Goal: Find specific fact: Find specific fact

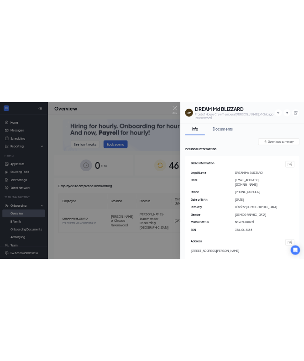
scroll to position [634, 0]
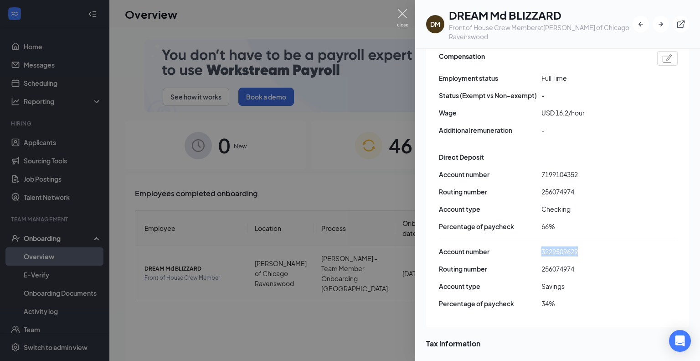
click at [401, 15] on img at bounding box center [402, 18] width 11 height 18
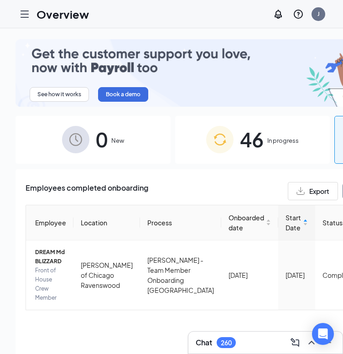
drag, startPoint x: 331, startPoint y: 183, endPoint x: 158, endPoint y: 188, distance: 172.8
click at [172, 190] on div "Employees completed onboarding Export dream" at bounding box center [253, 191] width 454 height 18
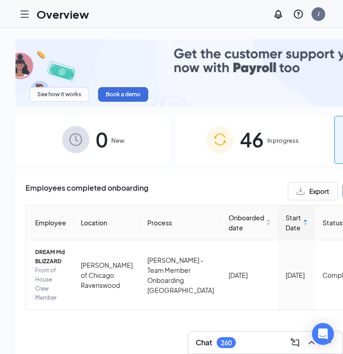
type input "[PERSON_NAME]"
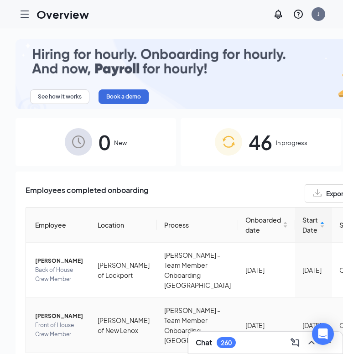
click at [55, 317] on span "[PERSON_NAME]" at bounding box center [59, 315] width 48 height 9
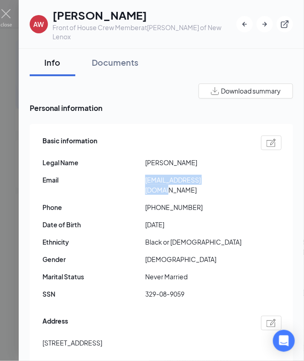
drag, startPoint x: 146, startPoint y: 172, endPoint x: 243, endPoint y: 177, distance: 97.7
click at [243, 177] on div "Basic information Legal Name [PERSON_NAME] Email [EMAIL_ADDRESS][DOMAIN_NAME] P…" at bounding box center [161, 219] width 239 height 173
copy span "[EMAIL_ADDRESS][DOMAIN_NAME]"
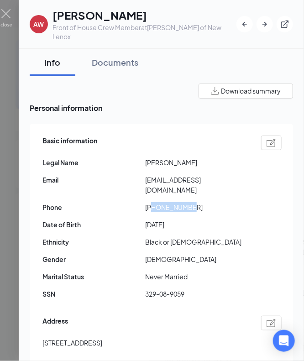
drag, startPoint x: 153, startPoint y: 188, endPoint x: 208, endPoint y: 191, distance: 55.2
click at [208, 202] on span "[PHONE_NUMBER]" at bounding box center [196, 207] width 103 height 10
copy span "3315294201"
drag, startPoint x: 146, startPoint y: 273, endPoint x: 195, endPoint y: 274, distance: 49.2
click at [195, 289] on span "329-08-9059" at bounding box center [196, 294] width 103 height 10
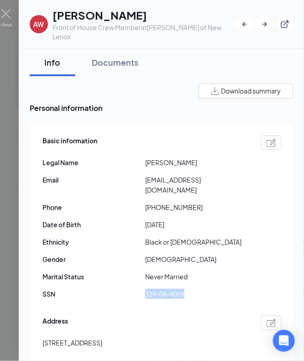
copy span "329-08-9059"
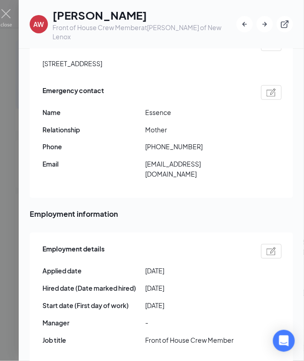
scroll to position [268, 0]
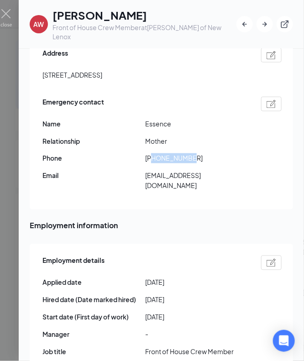
drag, startPoint x: 153, startPoint y: 136, endPoint x: 197, endPoint y: 144, distance: 44.4
click at [197, 144] on div "Emergency contact Name Essence Relationship Mother Phone [PHONE_NUMBER] Email […" at bounding box center [161, 145] width 239 height 103
copy span "8155736145"
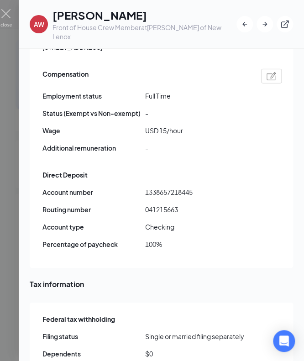
scroll to position [650, 0]
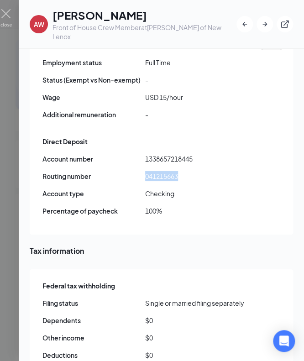
drag, startPoint x: 145, startPoint y: 146, endPoint x: 195, endPoint y: 147, distance: 49.7
click at [195, 171] on span "041215663" at bounding box center [196, 176] width 103 height 10
copy span "041215663"
drag, startPoint x: 145, startPoint y: 128, endPoint x: 195, endPoint y: 131, distance: 50.7
click at [195, 154] on span "1338657218445" at bounding box center [196, 159] width 103 height 10
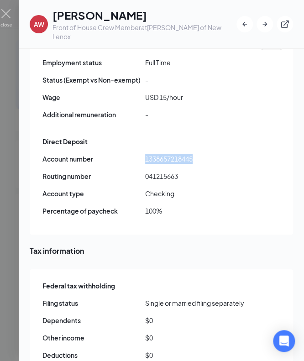
copy span "1338657218445"
